Goal: Task Accomplishment & Management: Use online tool/utility

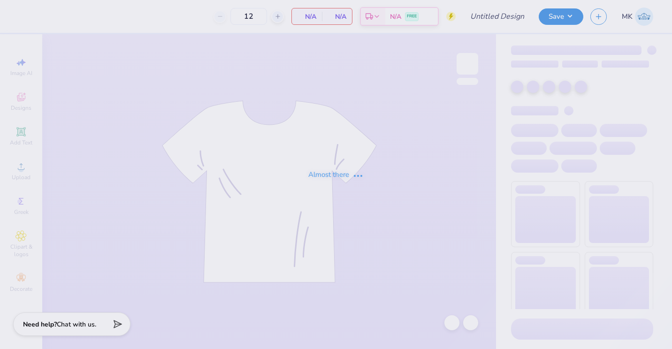
type input "family wknd 2025"
type input "56"
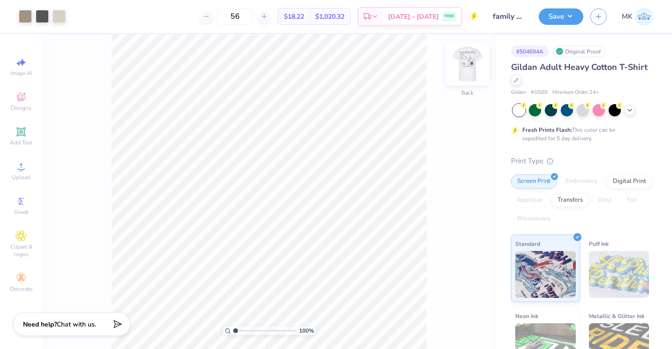
click at [464, 72] on img at bounding box center [467, 64] width 38 height 38
click at [470, 67] on img at bounding box center [467, 63] width 19 height 19
click at [457, 123] on div "100 % Back" at bounding box center [269, 191] width 454 height 315
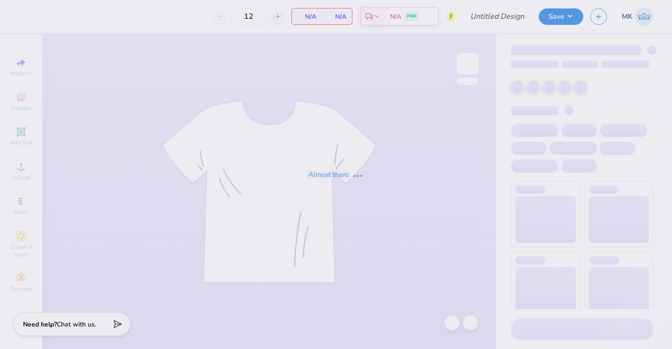
type input "family wknd 2025"
type input "56"
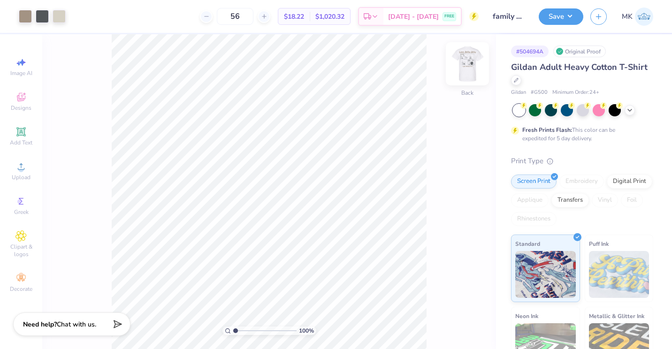
click at [470, 64] on img at bounding box center [467, 64] width 38 height 38
click at [476, 64] on img at bounding box center [467, 64] width 38 height 38
click at [466, 61] on img at bounding box center [467, 64] width 38 height 38
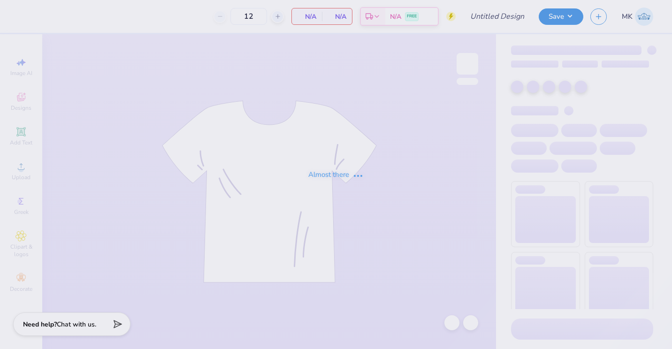
type input "family wknd 2025"
type input "56"
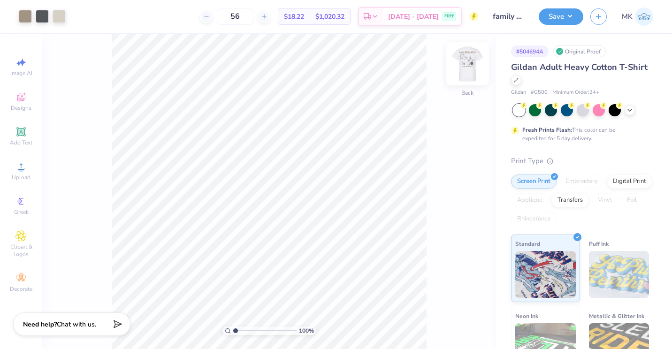
click at [465, 73] on div at bounding box center [467, 63] width 43 height 43
click at [472, 74] on div at bounding box center [467, 63] width 43 height 43
click at [471, 73] on div at bounding box center [467, 63] width 43 height 43
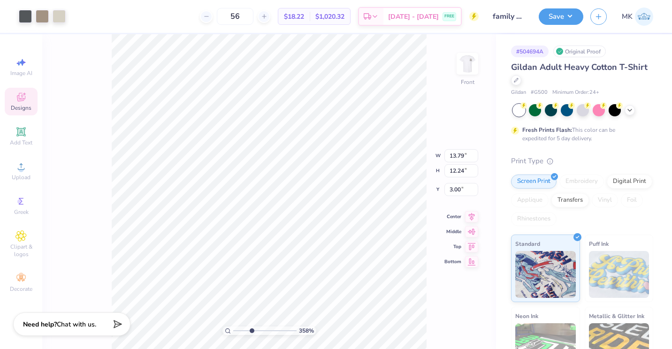
type input "3.58412549383466"
type input "5.70"
type input "4.96"
type input "10.28"
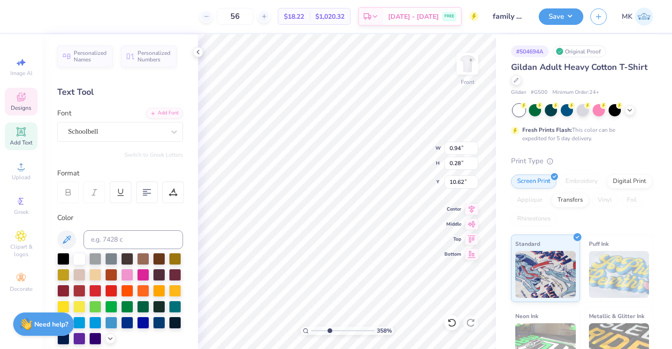
type input "3.58412549383466"
type input "5.70"
type input "4.96"
type input "10.28"
type input "2.20013482383062"
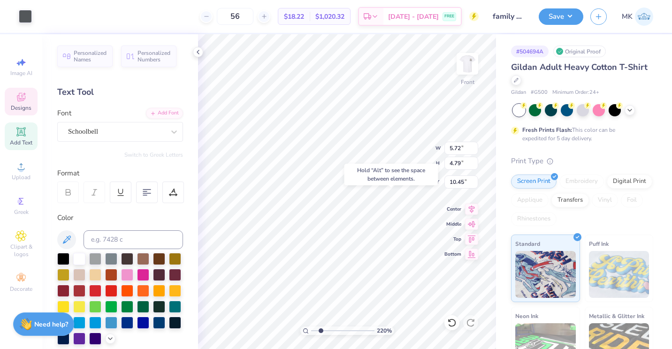
type input "10.45"
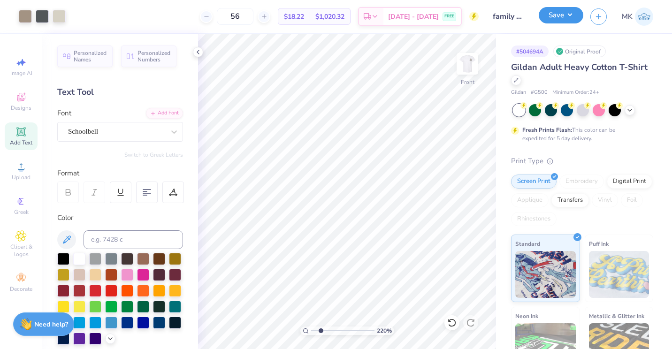
click at [562, 15] on button "Save" at bounding box center [561, 15] width 45 height 16
type input "2.20013482383062"
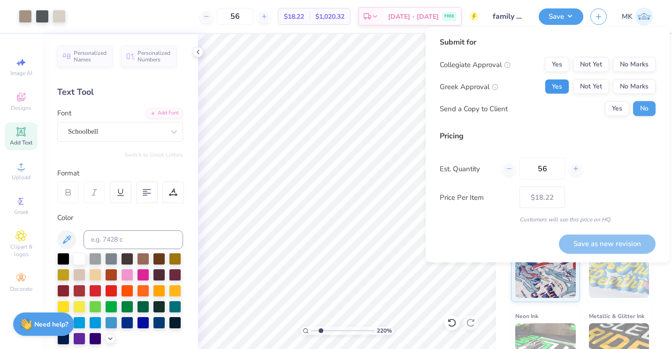
click at [550, 83] on button "Yes" at bounding box center [557, 86] width 24 height 15
click at [657, 53] on div "Submit for Collegiate Approval Yes Not Yet No Marks Greek Approval Yes Not Yet …" at bounding box center [547, 144] width 244 height 235
click at [652, 59] on button "No Marks" at bounding box center [634, 64] width 43 height 15
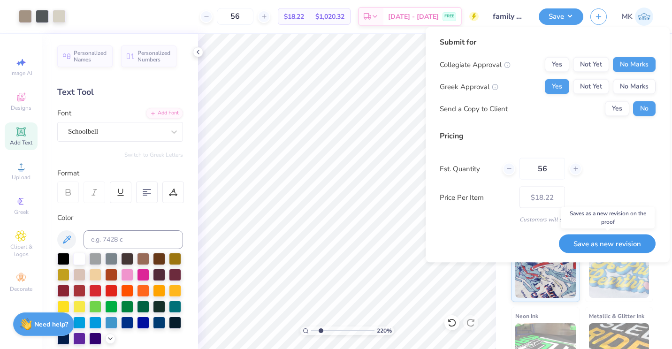
click at [625, 245] on button "Save as new revision" at bounding box center [607, 243] width 97 height 19
type input "$18.22"
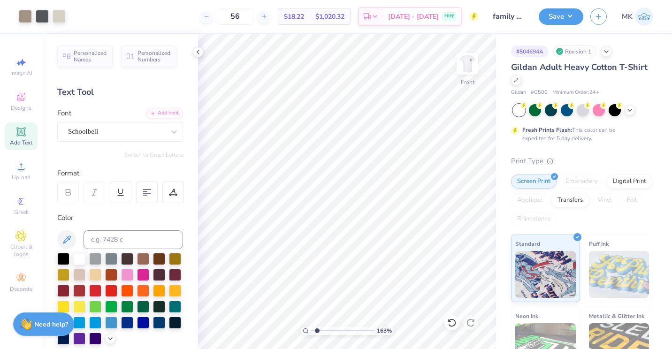
type input "1.63"
click at [317, 331] on input "range" at bounding box center [342, 331] width 63 height 8
type input "10.44"
click at [416, 160] on div "163 % Front W 5.72 5.72 " H 4.79 4.79 " Y 10.44 10.44 " Center Middle Top Bottom" at bounding box center [347, 191] width 298 height 315
